Goal: Find specific page/section: Find specific page/section

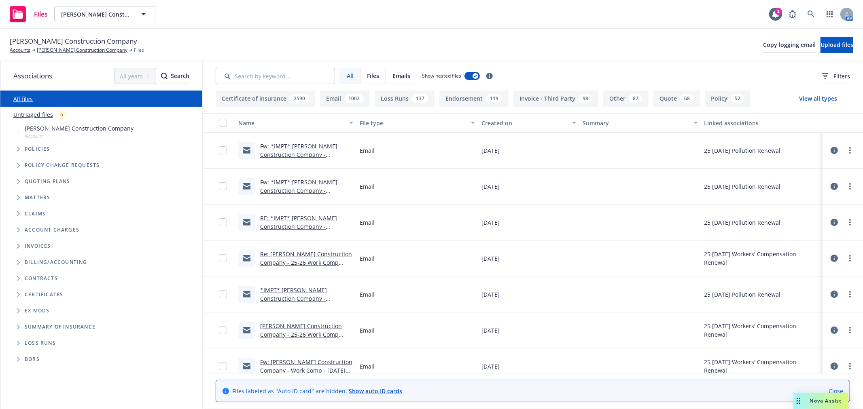
click at [330, 26] on div "Files [PERSON_NAME] Construction Company [PERSON_NAME] Construction Company 1 AM" at bounding box center [431, 14] width 863 height 29
click at [821, 402] on span "Nova Assist" at bounding box center [826, 401] width 32 height 7
